Goal: Find specific page/section: Find specific page/section

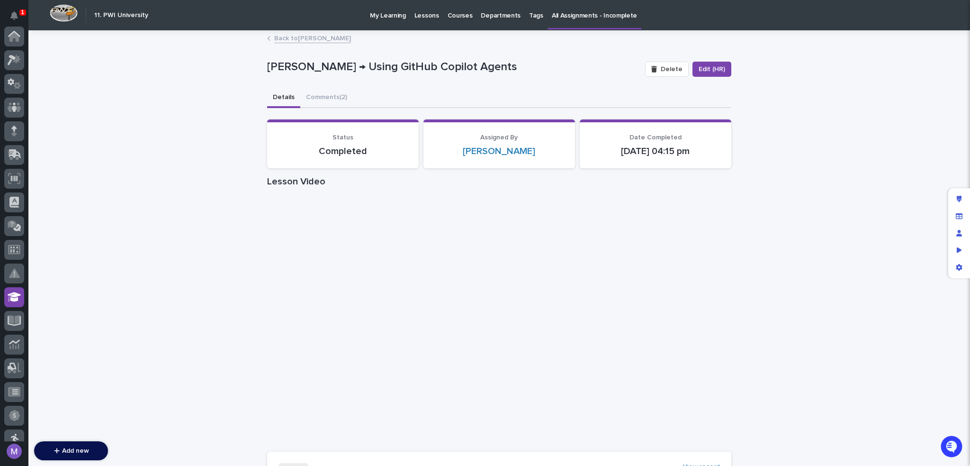
scroll to position [260, 0]
click at [11, 242] on div at bounding box center [14, 250] width 20 height 20
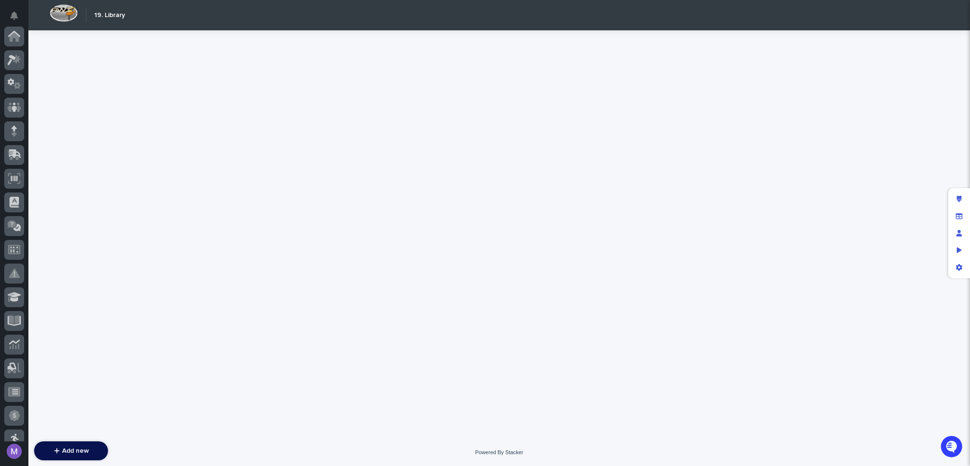
scroll to position [295, 0]
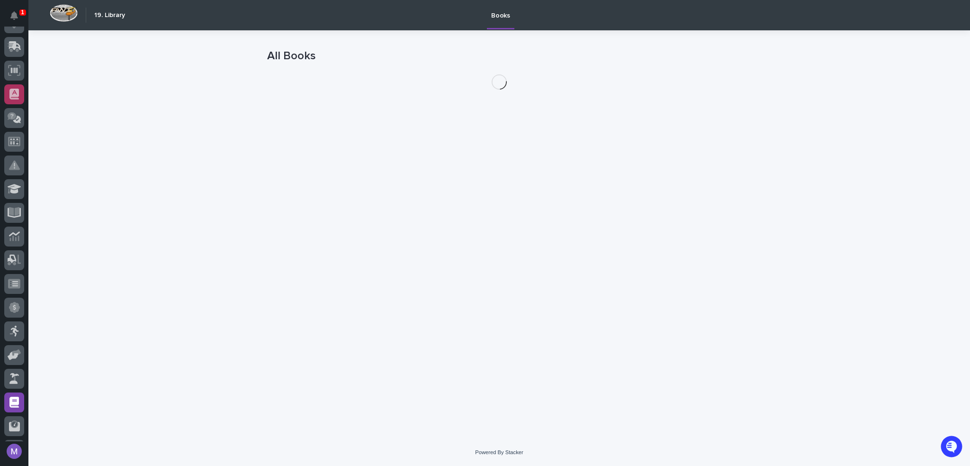
scroll to position [106, 0]
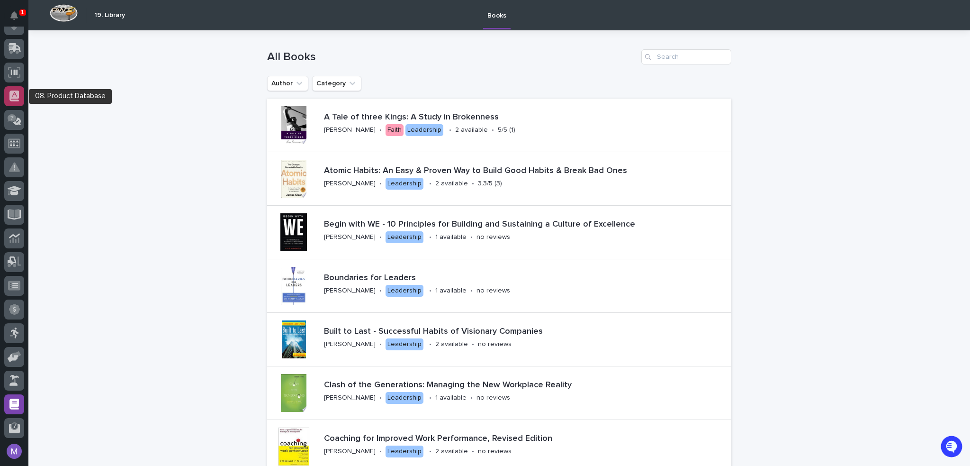
click at [18, 94] on icon at bounding box center [13, 95] width 9 height 11
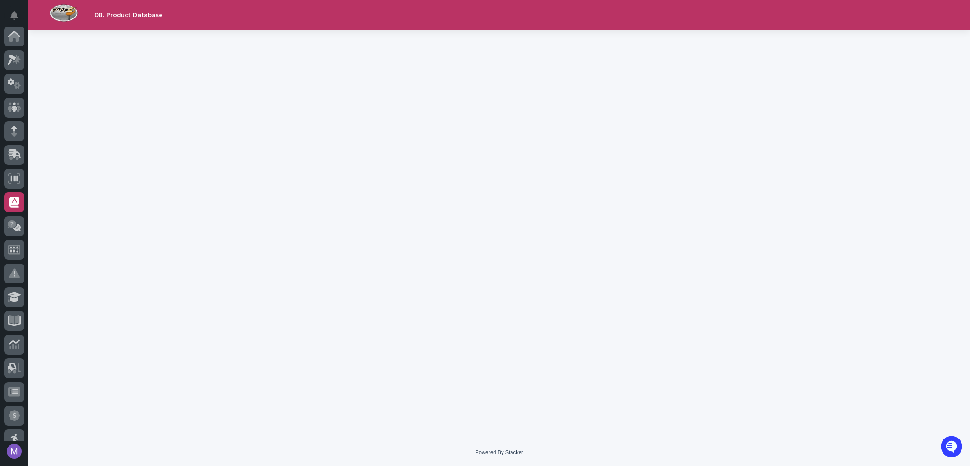
scroll to position [166, 0]
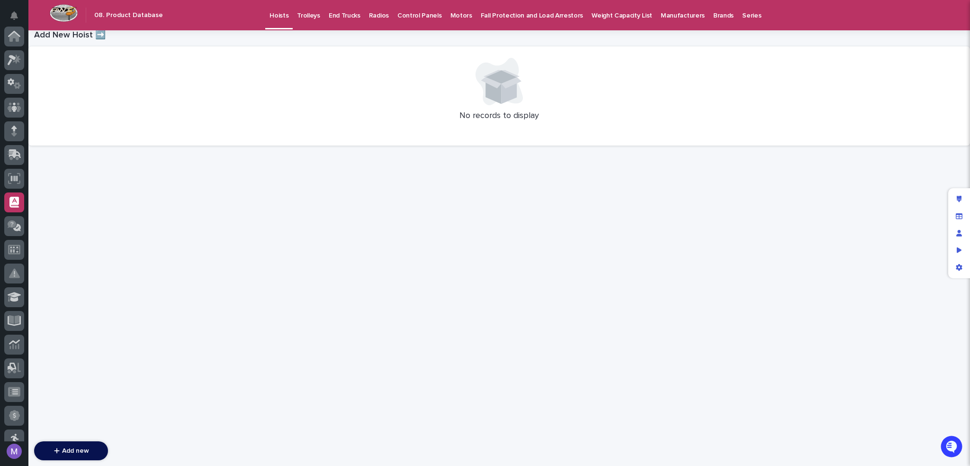
scroll to position [166, 0]
